Goal: Check status: Check status

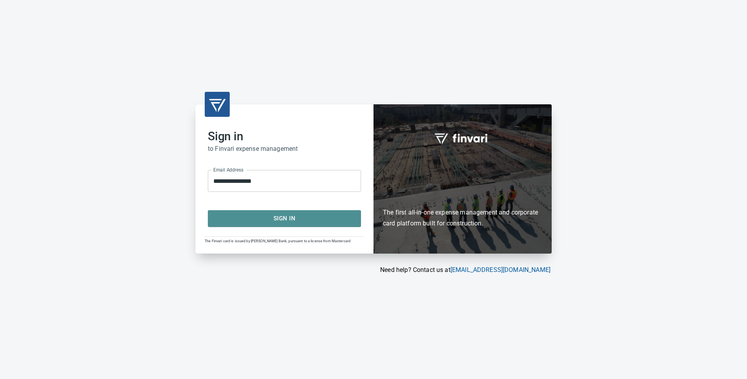
click at [282, 220] on span "Sign In" at bounding box center [284, 218] width 136 height 10
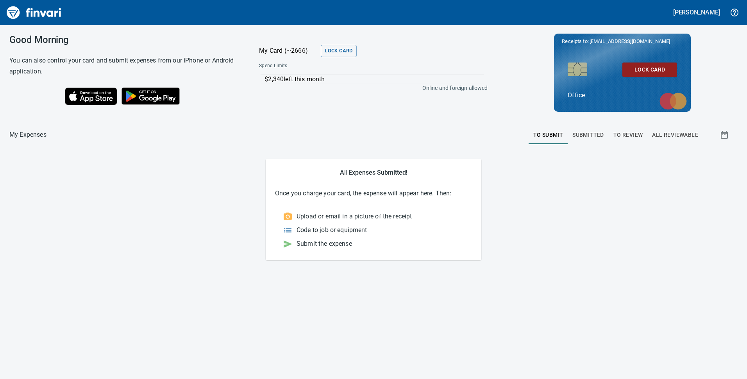
click at [585, 135] on span "Submitted" at bounding box center [588, 135] width 32 height 10
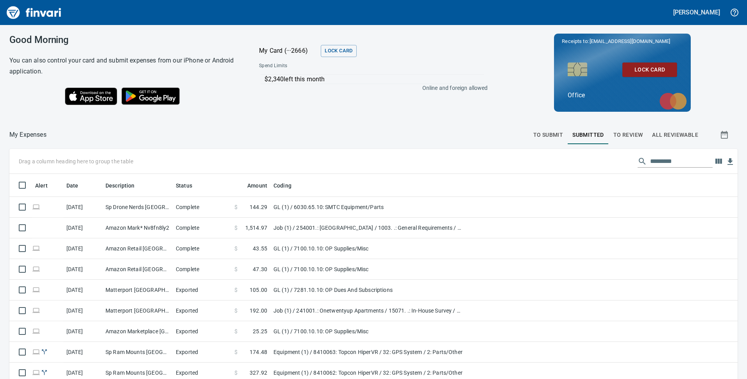
scroll to position [287, 710]
click at [671, 133] on span "All Reviewable" at bounding box center [675, 135] width 46 height 10
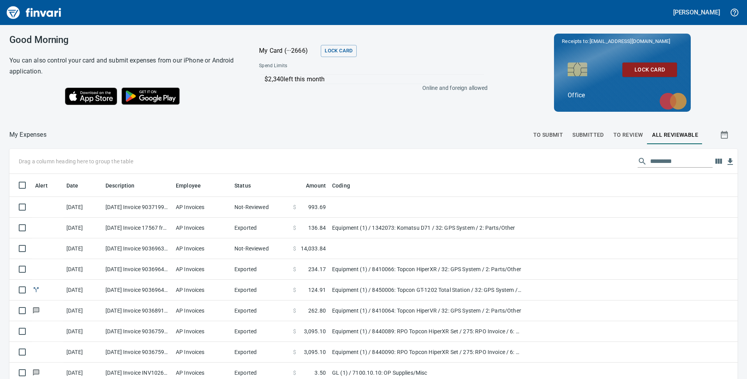
scroll to position [39, 0]
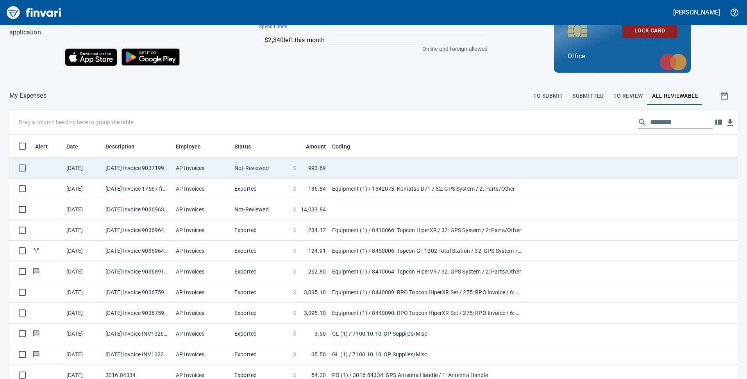
click at [316, 167] on span "993.69" at bounding box center [317, 168] width 18 height 8
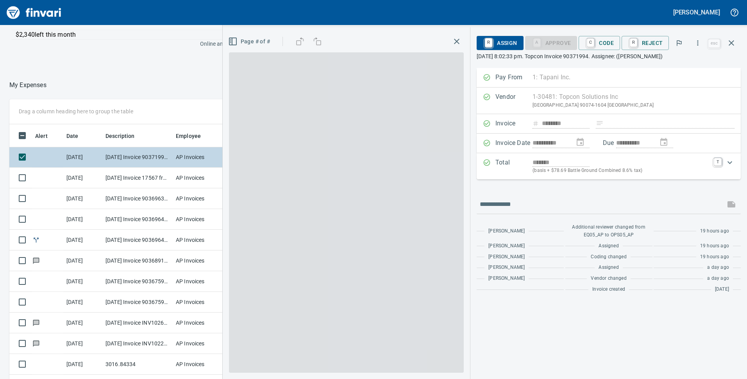
scroll to position [287, 515]
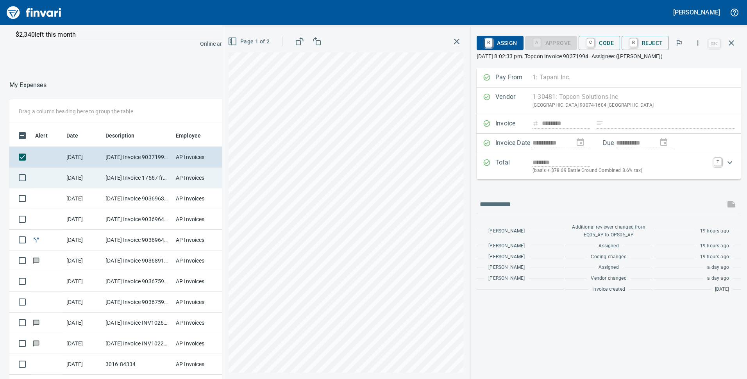
click at [141, 176] on td "[DATE] Invoice 17567 from 4K Equipment LLC (1-24316)" at bounding box center [137, 178] width 70 height 21
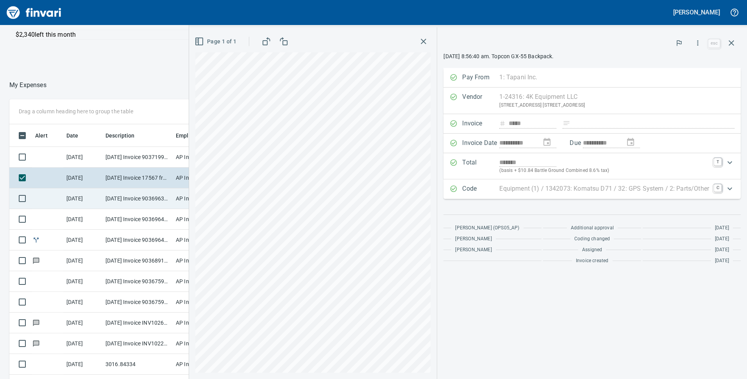
click at [137, 198] on td "[DATE] Invoice 90369637 from Topcon Solutions Inc (1-30481)" at bounding box center [137, 198] width 70 height 21
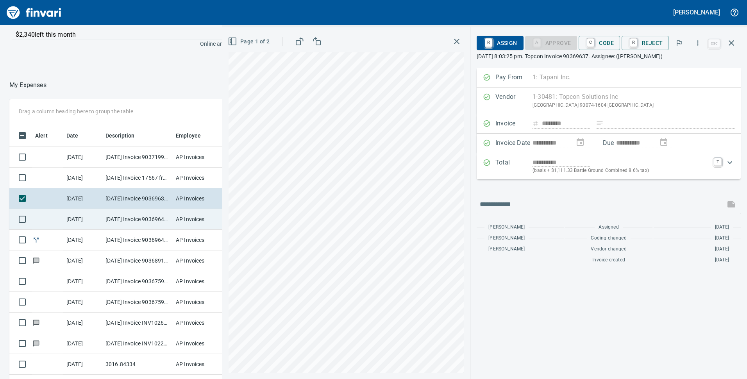
click at [141, 219] on td "[DATE] Invoice 90369644 from Topcon Solutions Inc (1-30481)" at bounding box center [137, 219] width 70 height 21
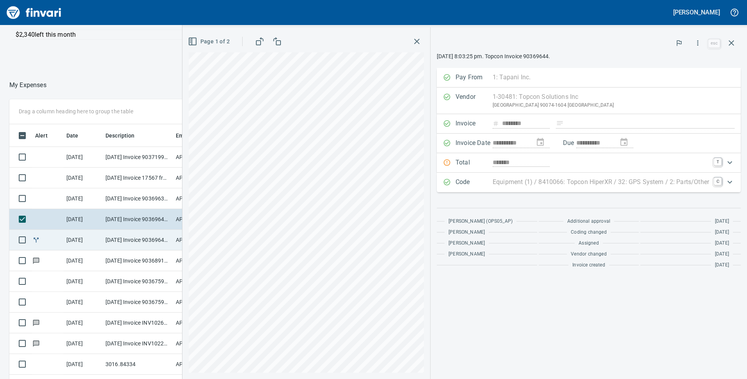
click at [137, 238] on td "[DATE] Invoice 90369642 from Topcon Solutions Inc (1-30481)" at bounding box center [137, 240] width 70 height 21
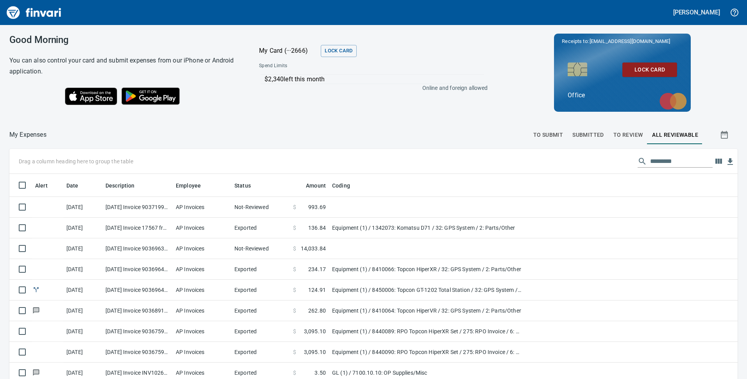
click at [289, 135] on div at bounding box center [287, 134] width 482 height 19
